Goal: Entertainment & Leisure: Consume media (video, audio)

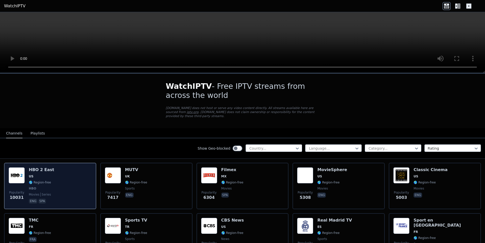
click at [76, 171] on div "Popularity 10031 HBO 2 East US 🌎 Region-free HBO movies series eng spa" at bounding box center [50, 186] width 83 height 37
click at [19, 174] on img at bounding box center [17, 176] width 16 height 16
click at [20, 174] on img at bounding box center [17, 176] width 16 height 16
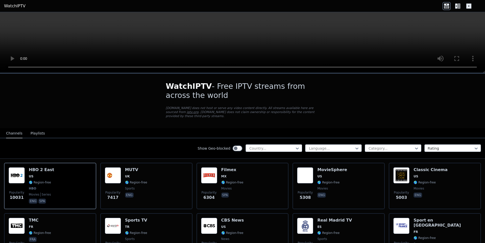
drag, startPoint x: 68, startPoint y: 180, endPoint x: 43, endPoint y: 138, distance: 49.5
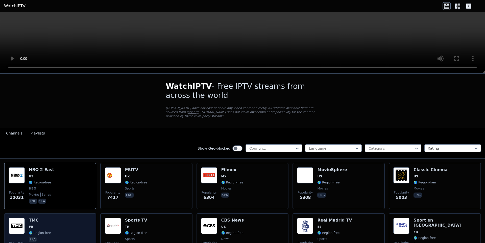
click at [70, 224] on div "Popularity 3996 TMC FR 🌎 Region-free fra" at bounding box center [50, 236] width 83 height 36
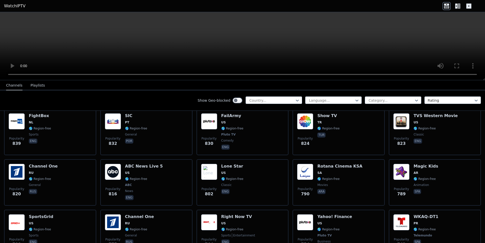
scroll to position [1064, 0]
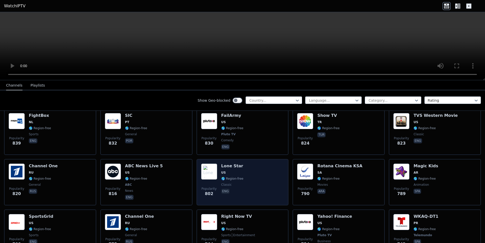
click at [255, 174] on div "Popularity 802 Lone Star US 🌎 Region-free classic eng" at bounding box center [242, 182] width 83 height 37
